Goal: Communication & Community: Answer question/provide support

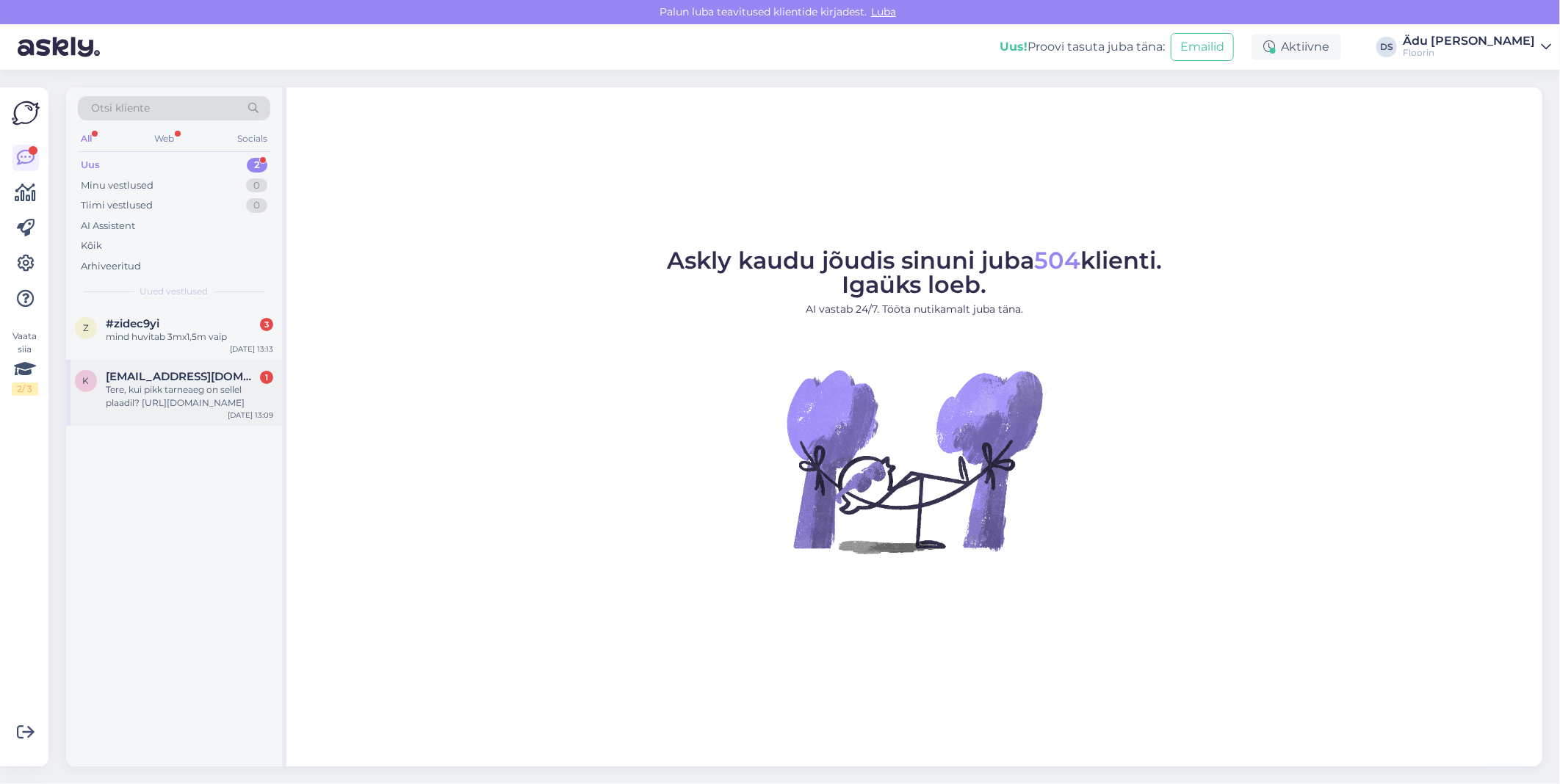
click at [173, 414] on div "k [EMAIL_ADDRESS][DOMAIN_NAME] 1 Tere, kui pikk tarneaeg on sellel plaadil? [UR…" at bounding box center [174, 392] width 216 height 66
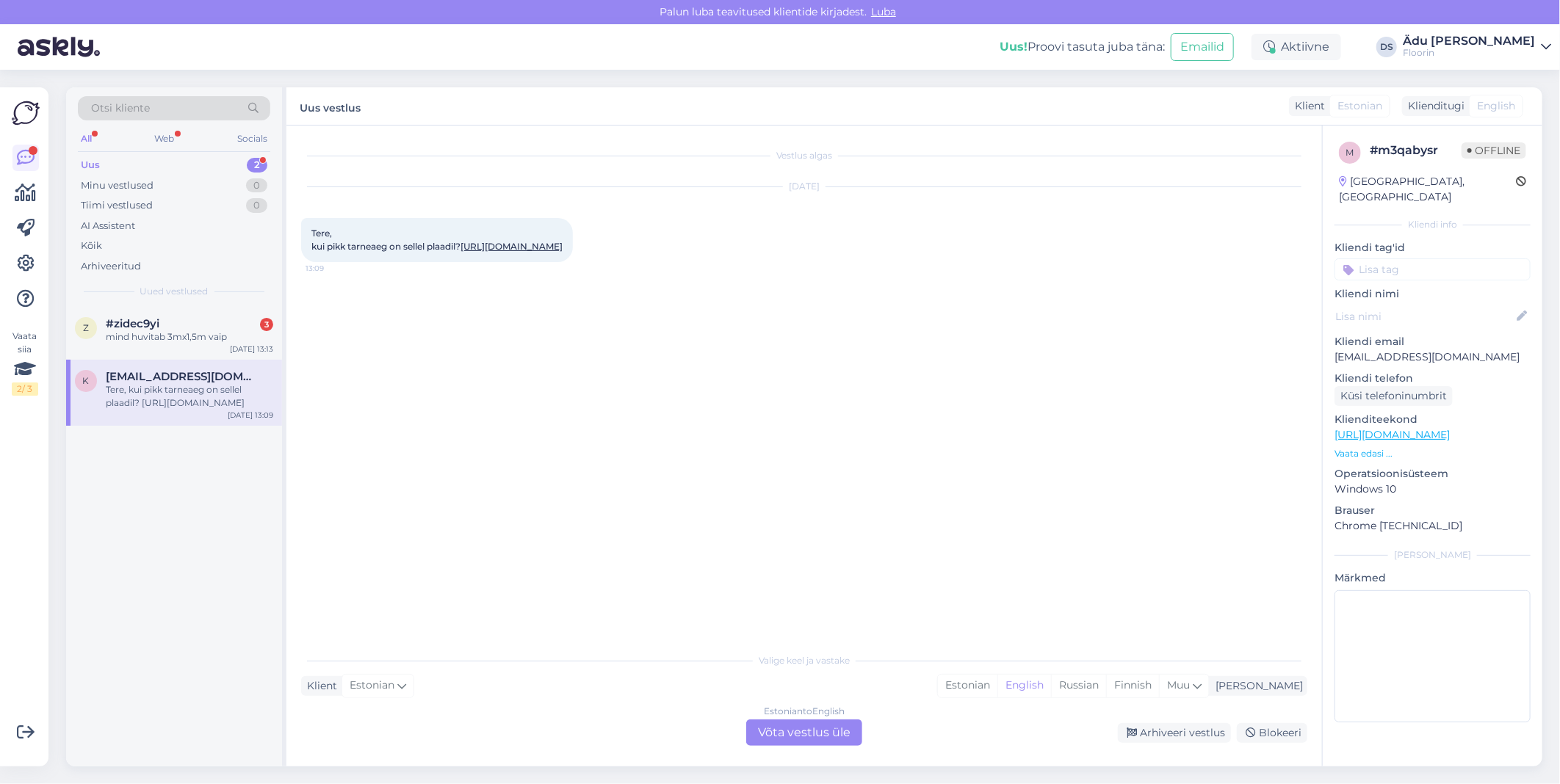
click at [487, 252] on link "[URL][DOMAIN_NAME]" at bounding box center [512, 246] width 102 height 11
click at [820, 741] on div "Estonian to English Võta vestlus üle" at bounding box center [804, 732] width 116 height 27
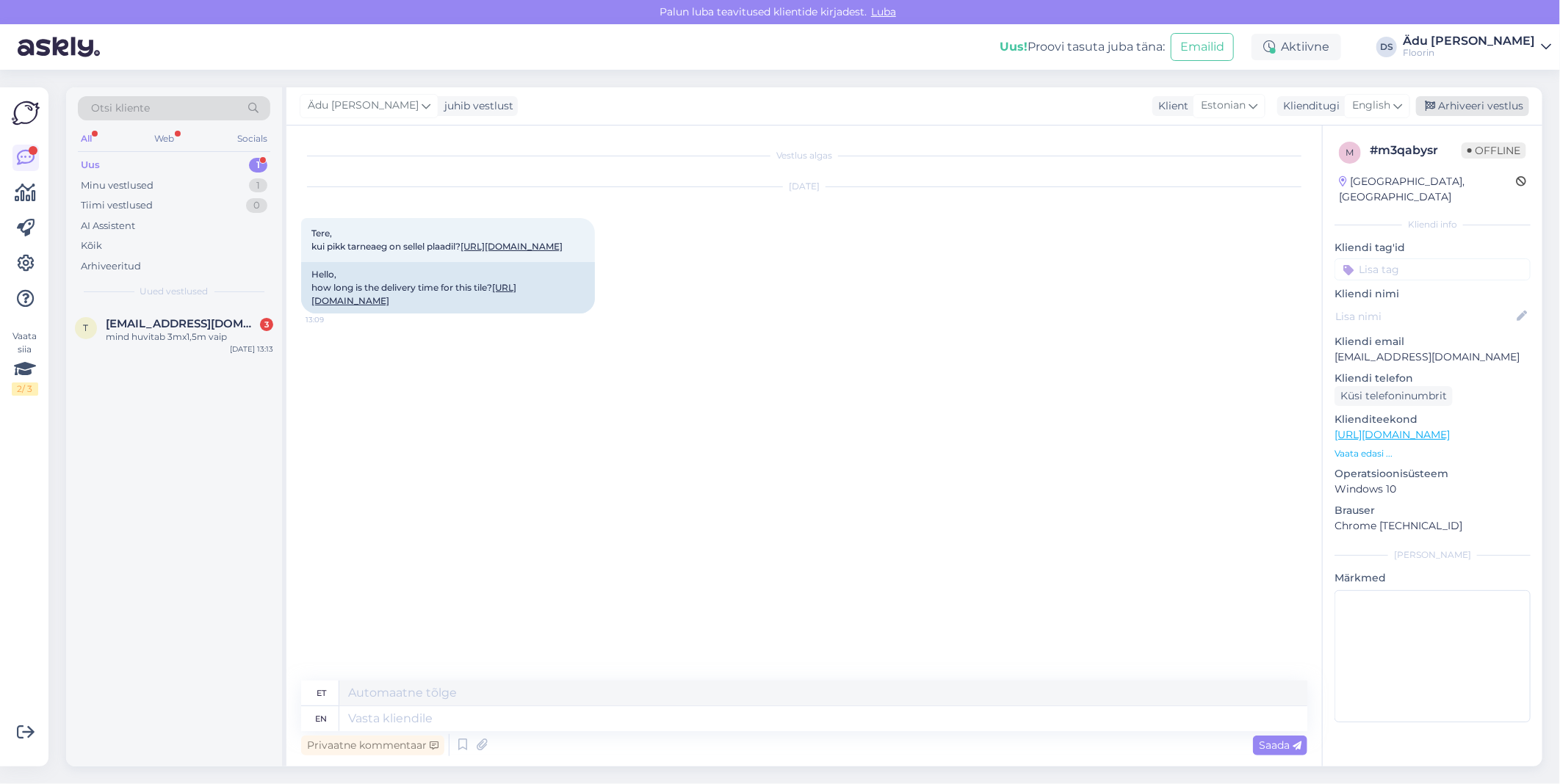
click at [1455, 98] on div "Arhiveeri vestlus" at bounding box center [1472, 106] width 113 height 20
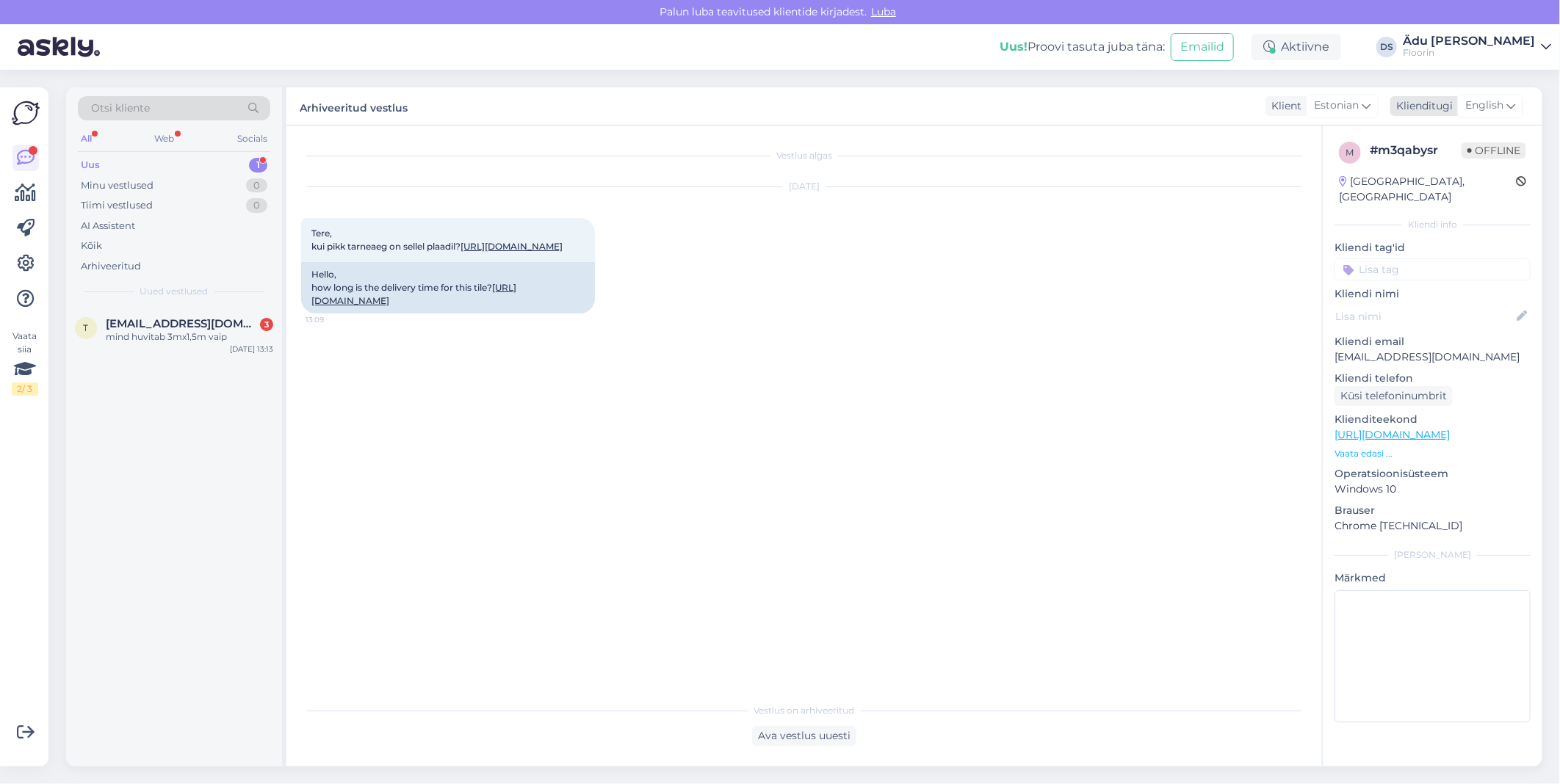
click at [1482, 106] on span "English" at bounding box center [1484, 106] width 38 height 16
type input "est"
click at [1456, 171] on link "Estonian" at bounding box center [1456, 171] width 162 height 24
click at [828, 737] on div "Ava vestlus uuesti" at bounding box center [804, 735] width 104 height 20
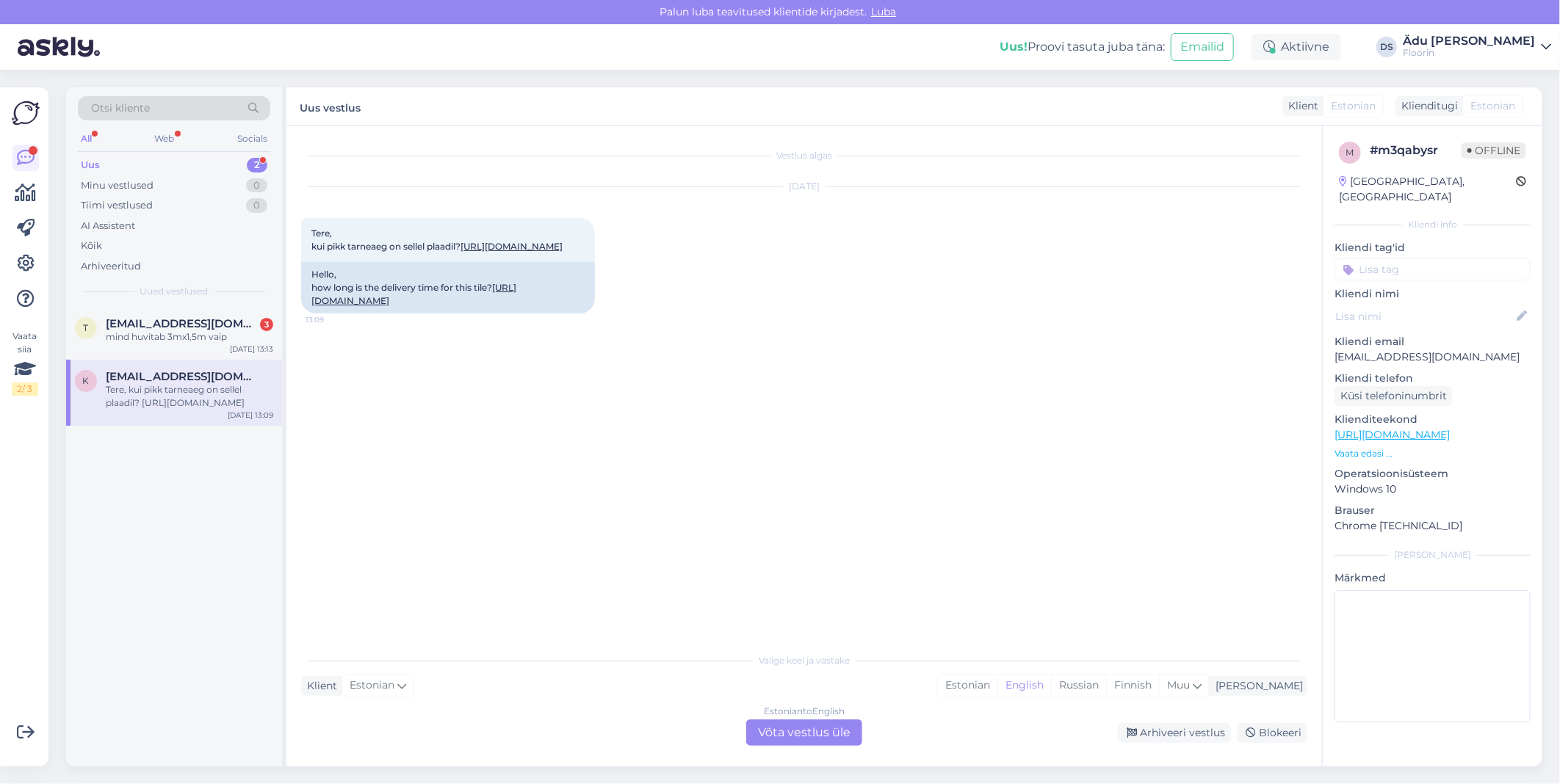
click at [828, 737] on div "Estonian to English Võta vestlus üle" at bounding box center [804, 732] width 116 height 27
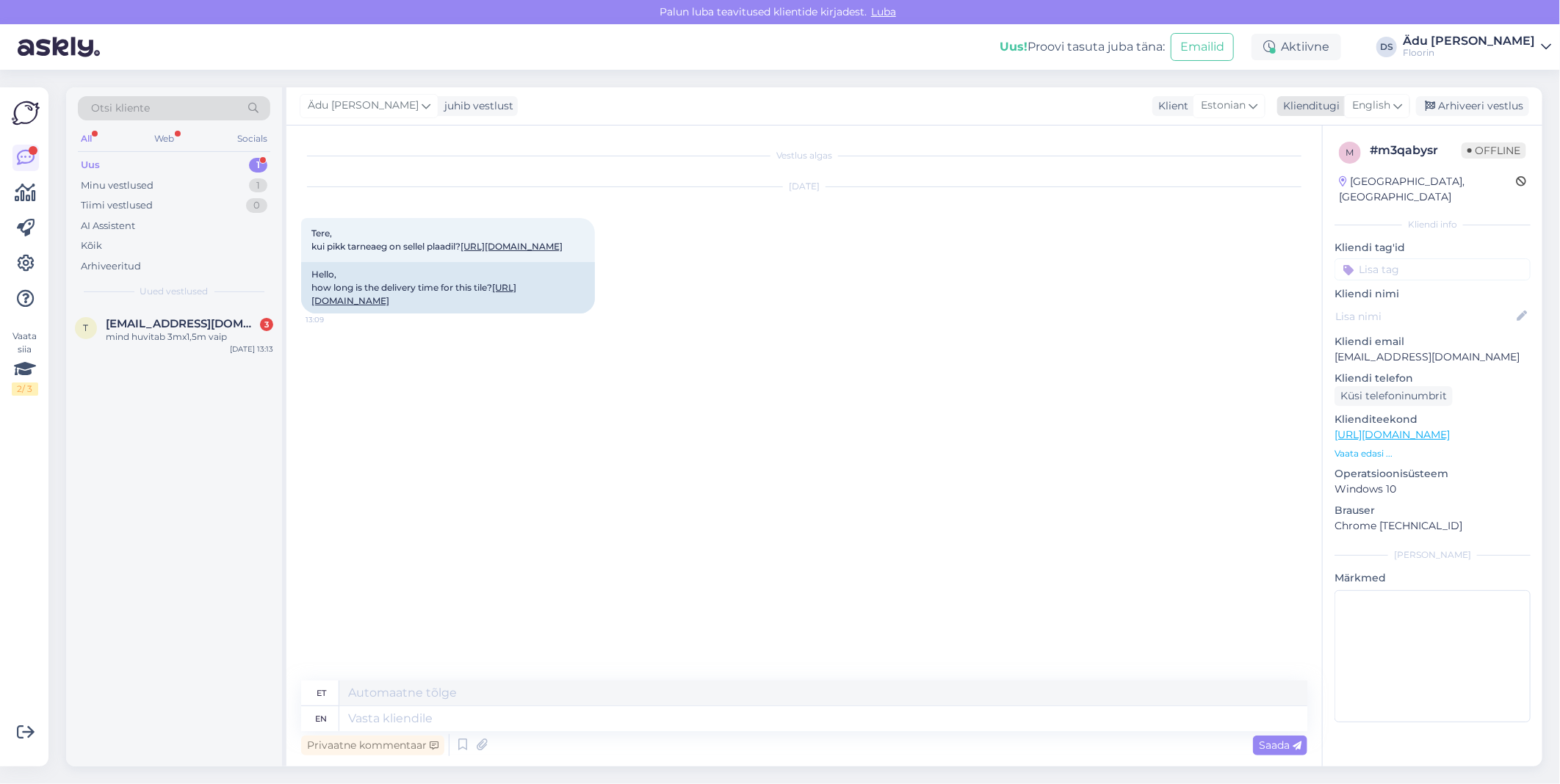
click at [1377, 111] on span "English" at bounding box center [1371, 106] width 38 height 16
click at [1362, 171] on link "Estonian" at bounding box center [1343, 171] width 162 height 24
click at [626, 715] on textarea at bounding box center [804, 716] width 1006 height 31
click at [578, 715] on textarea "Tere, kõikidel toodetel on tavaliselt 3-4 nädalat." at bounding box center [804, 716] width 1006 height 31
click at [579, 715] on textarea "Tere, kõikidel toodetel on tavaliselt 3-4 nädalat." at bounding box center [804, 716] width 1006 height 31
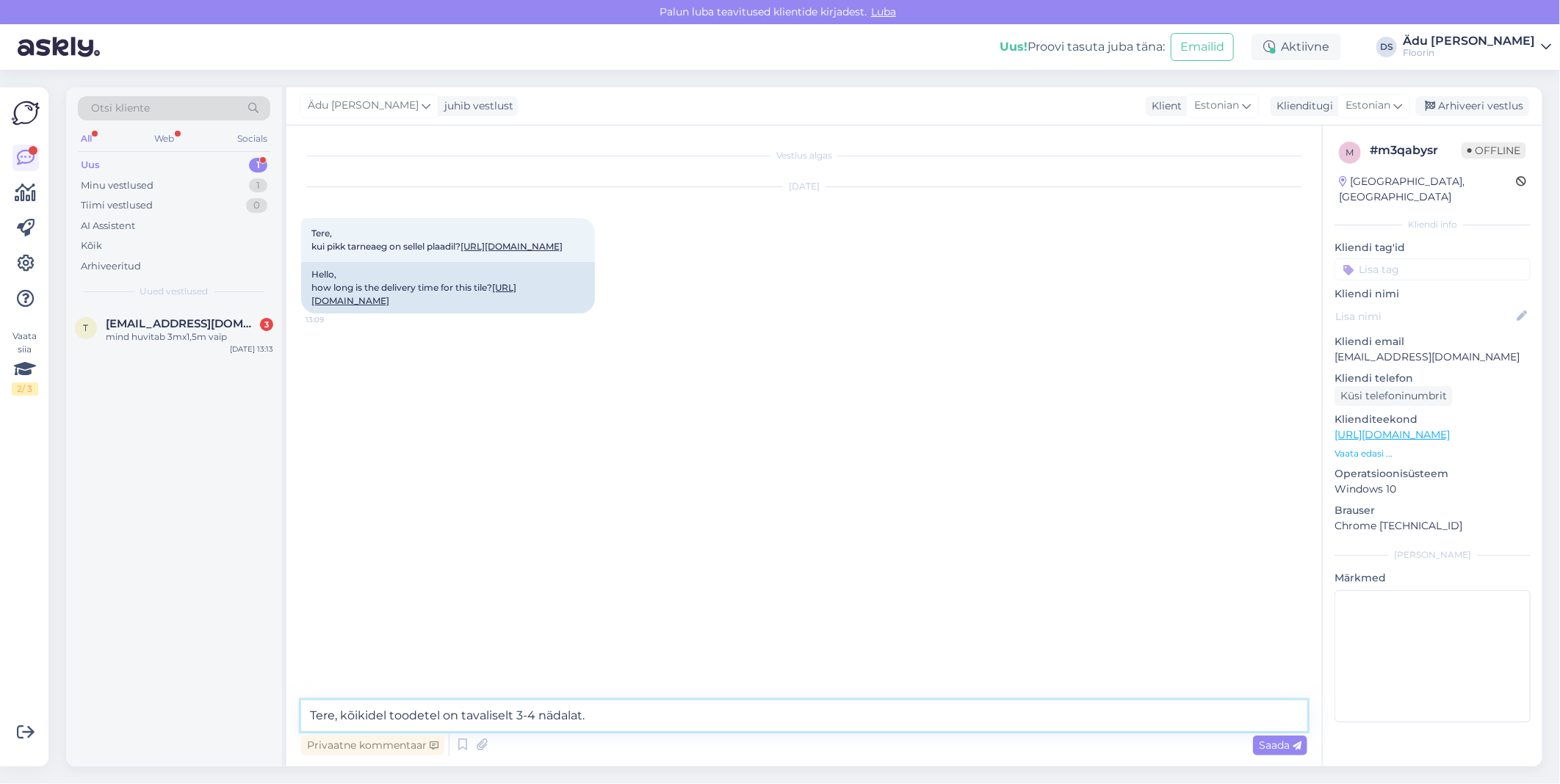
click at [602, 717] on textarea "Tere, kõikidel toodetel on tavaliselt 3-4 nädalat." at bounding box center [804, 716] width 1006 height 31
type textarea "Tere, kõikidel toodetel on tavaliselt 3-4 nädalat alates tellimise hetkest."
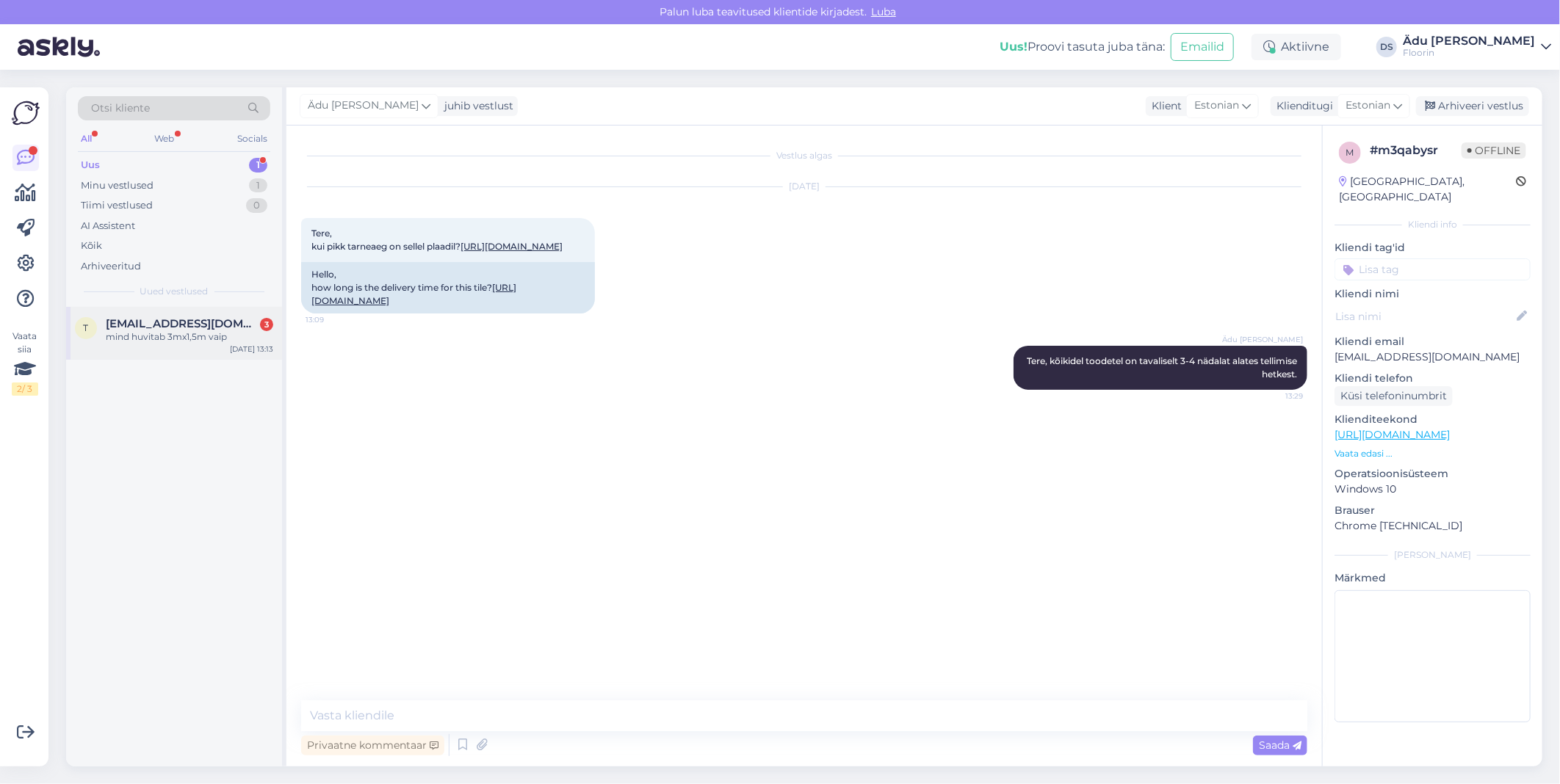
click at [126, 328] on span "[EMAIL_ADDRESS][DOMAIN_NAME]" at bounding box center [182, 324] width 153 height 13
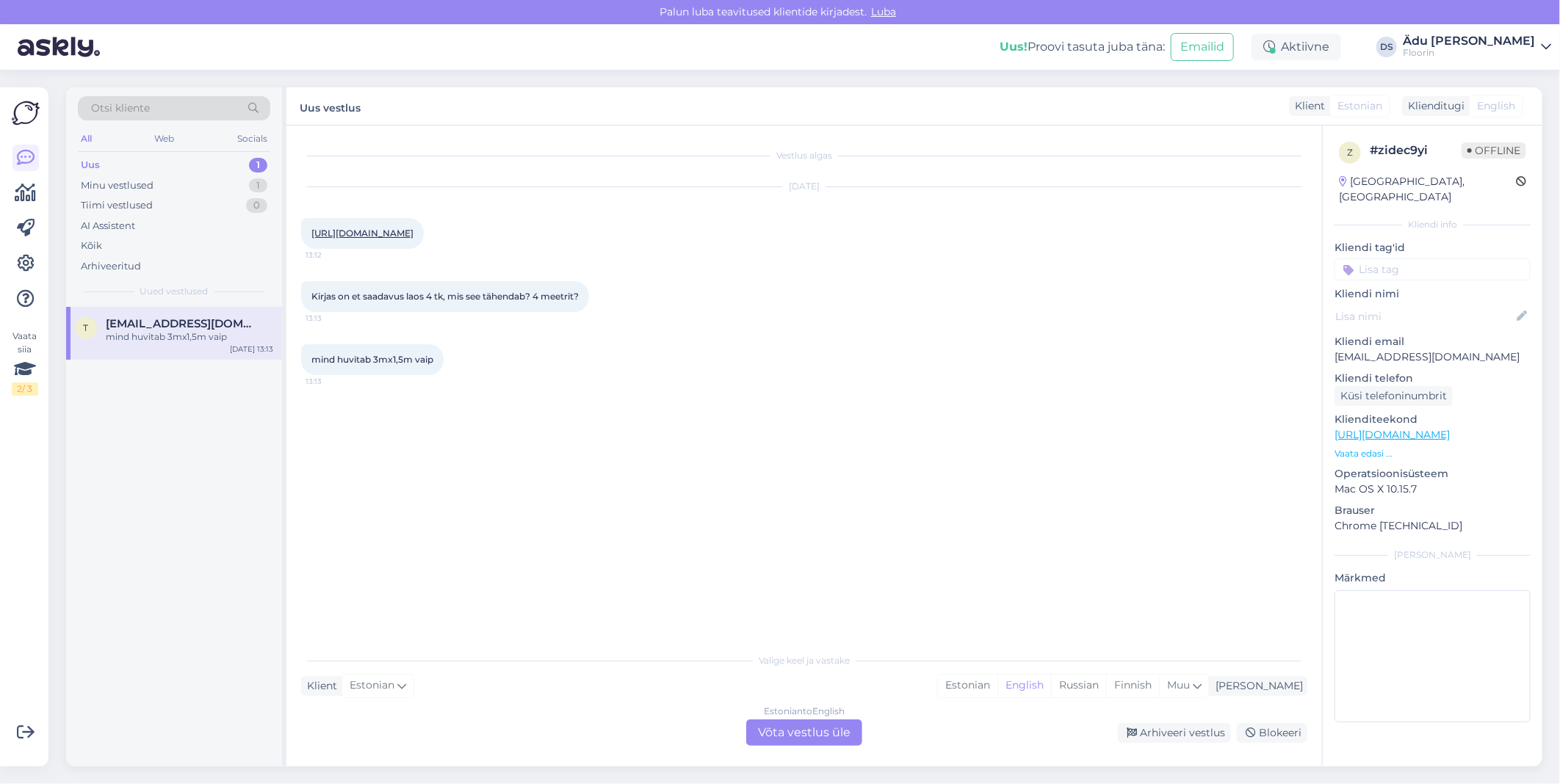
click at [413, 228] on link "[URL][DOMAIN_NAME]" at bounding box center [362, 233] width 102 height 11
